Goal: Navigation & Orientation: Find specific page/section

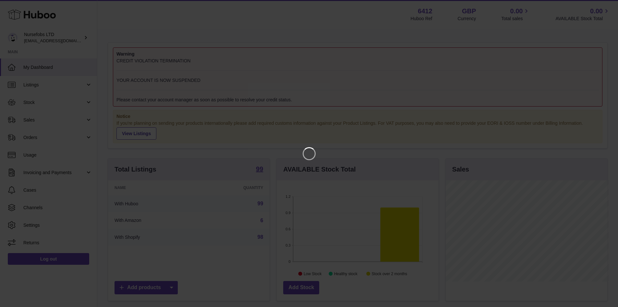
scroll to position [101, 163]
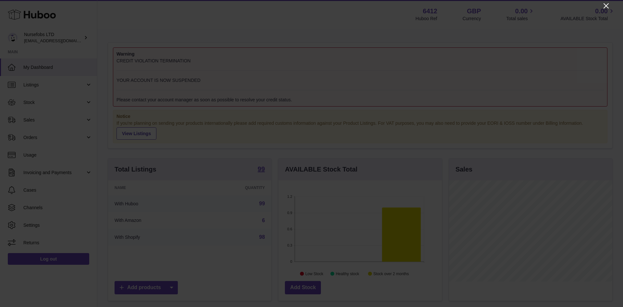
click at [606, 6] on icon "Close" at bounding box center [605, 5] width 5 height 5
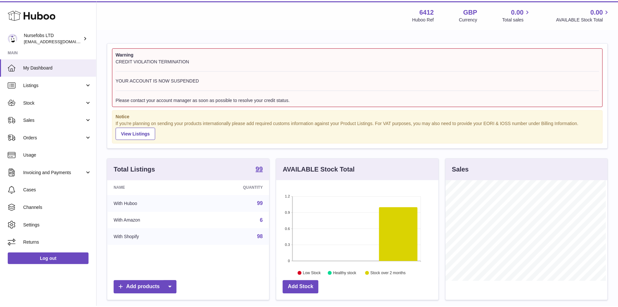
scroll to position [324279, 324219]
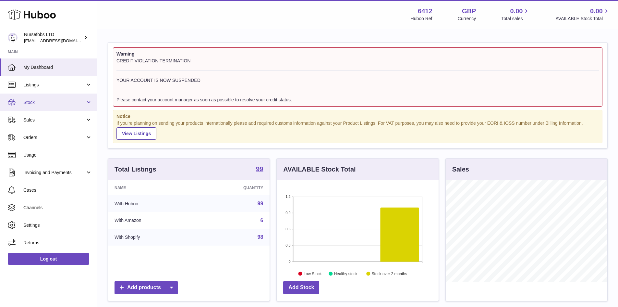
click at [49, 103] on span "Stock" at bounding box center [54, 102] width 62 height 6
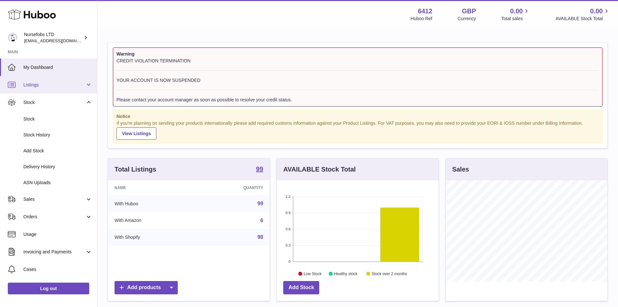
click at [54, 81] on link "Listings" at bounding box center [48, 85] width 97 height 18
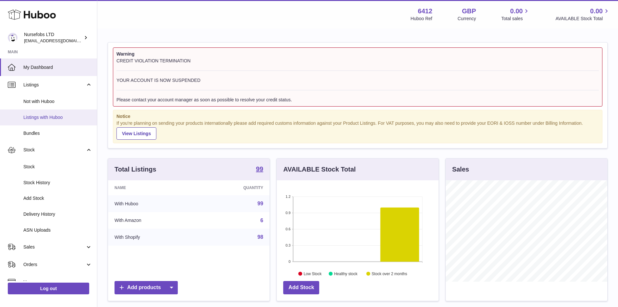
click at [53, 115] on span "Listings with Huboo" at bounding box center [57, 117] width 69 height 6
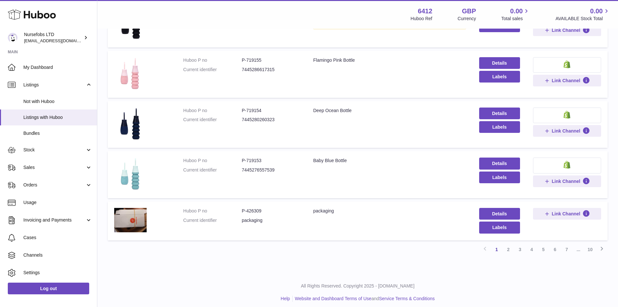
scroll to position [371, 0]
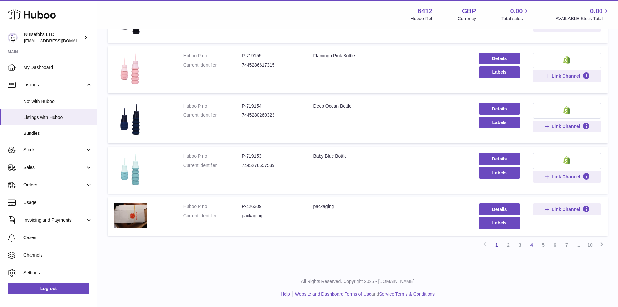
click at [531, 243] on link "4" at bounding box center [532, 245] width 12 height 12
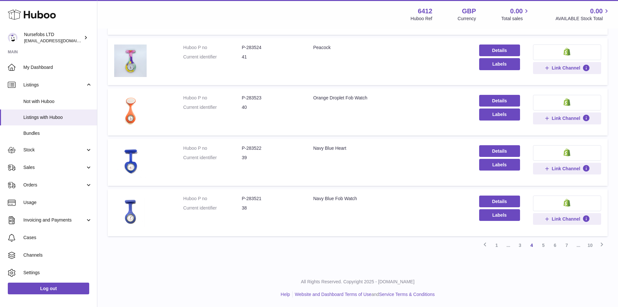
scroll to position [392, 0]
click at [553, 245] on link "6" at bounding box center [555, 245] width 12 height 12
